Goal: Information Seeking & Learning: Learn about a topic

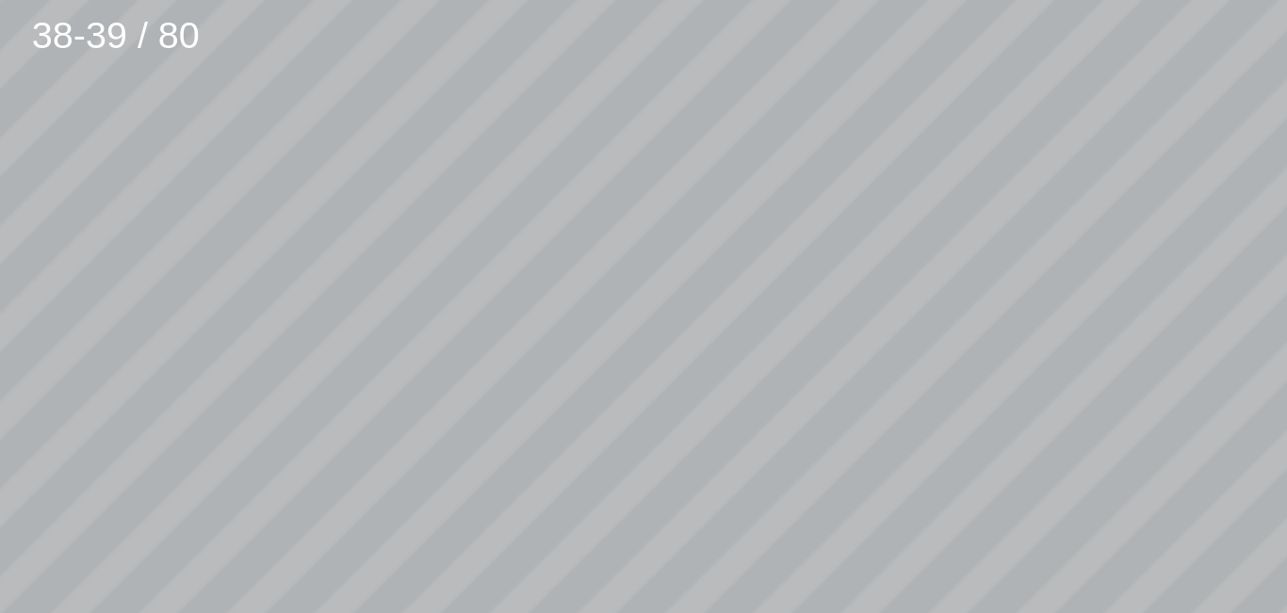
scroll to position [298, -505]
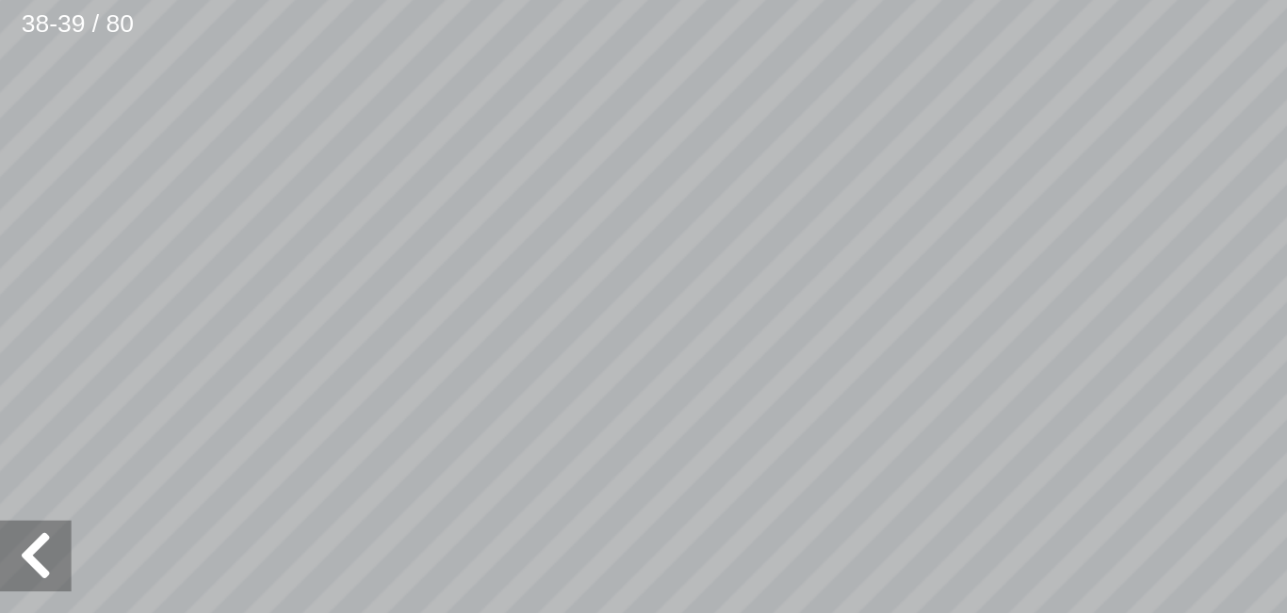
scroll to position [182, -494]
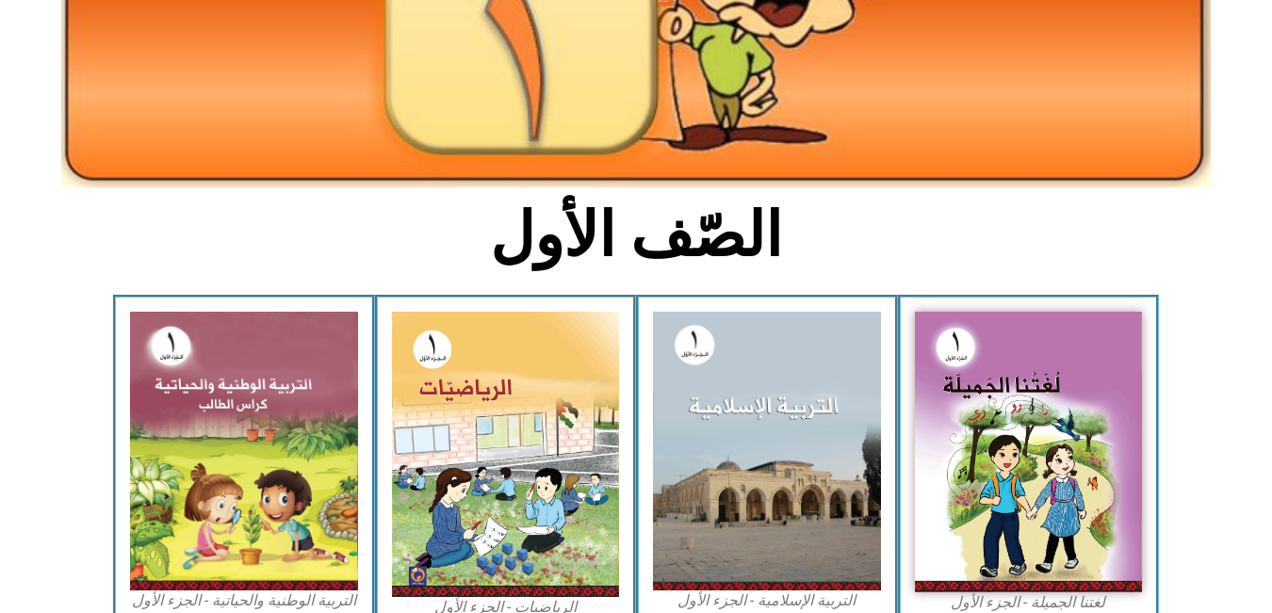
scroll to position [305, 0]
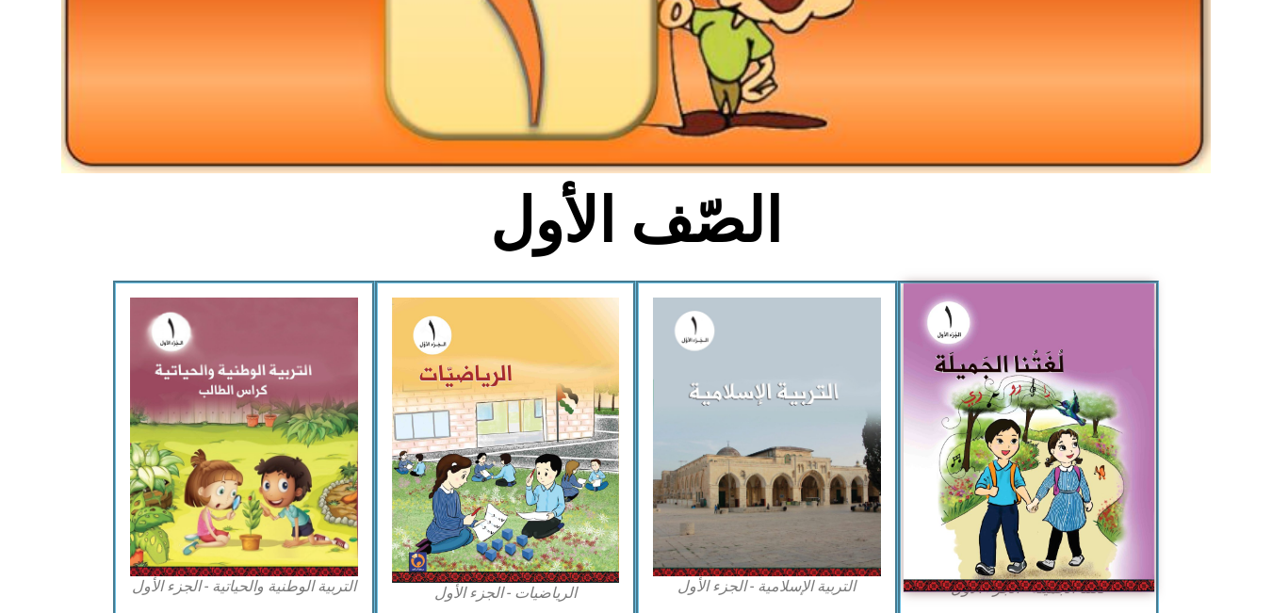
click at [1038, 387] on img at bounding box center [1027, 438] width 251 height 309
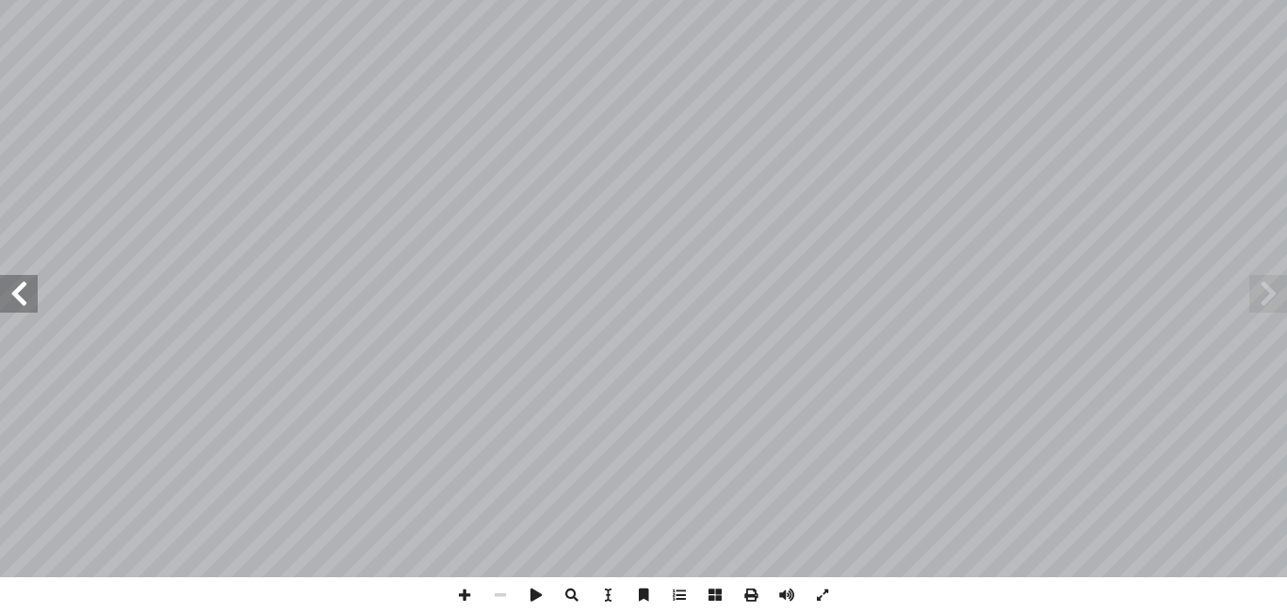
click at [17, 8] on input "text" at bounding box center [31, 12] width 63 height 24
type input "**"
click at [825, 600] on span at bounding box center [822, 595] width 36 height 36
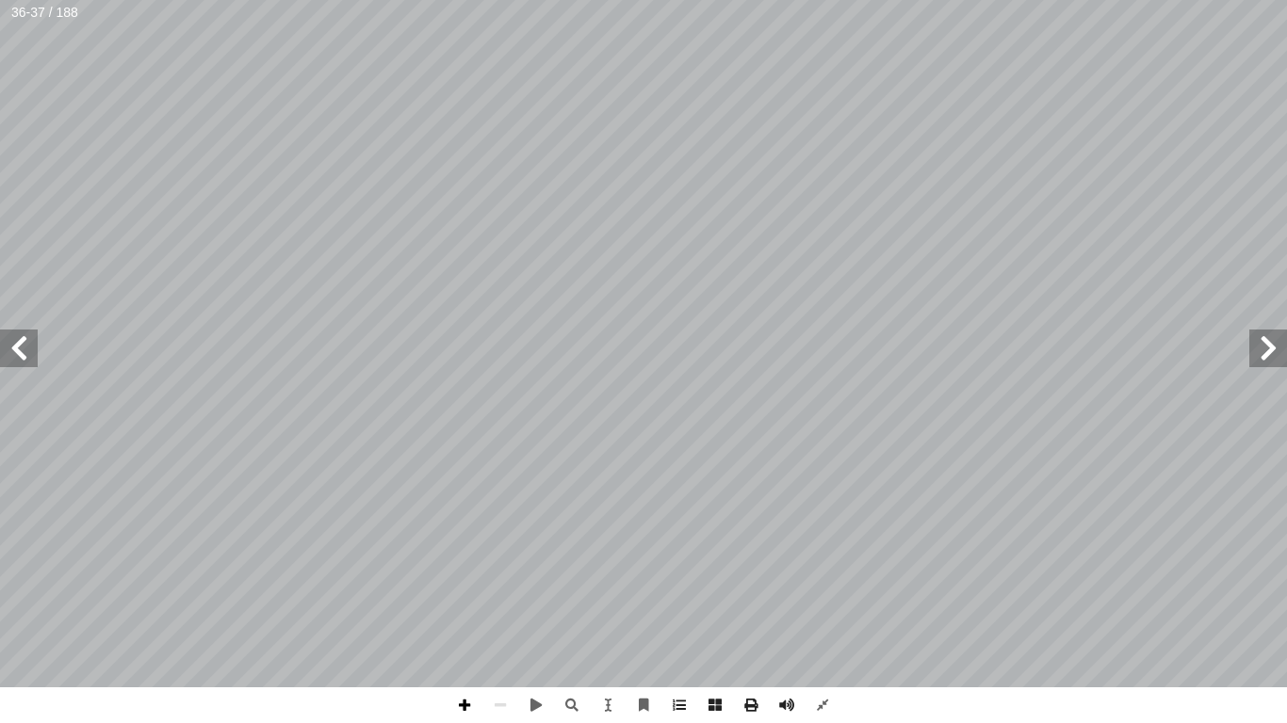
click at [468, 612] on span at bounding box center [464, 706] width 36 height 36
click at [13, 340] on span at bounding box center [19, 349] width 38 height 38
